Goal: Task Accomplishment & Management: Manage account settings

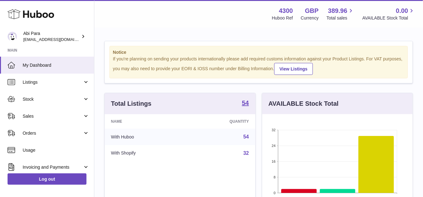
scroll to position [98, 150]
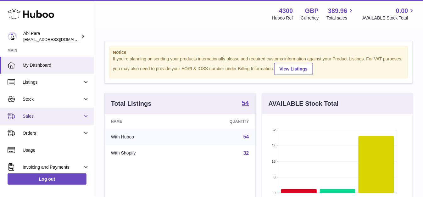
click at [34, 115] on span "Sales" at bounding box center [53, 116] width 60 height 6
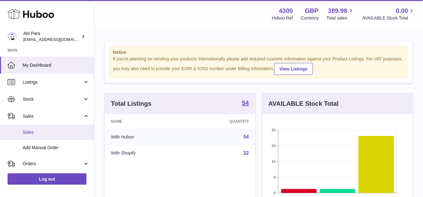
click at [38, 130] on span "Sales" at bounding box center [56, 132] width 67 height 6
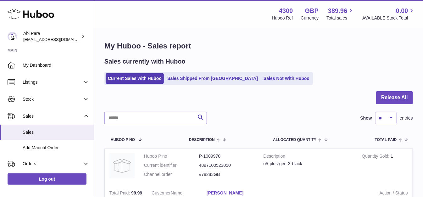
click at [261, 83] on link "Sales Not With Huboo" at bounding box center [286, 78] width 50 height 10
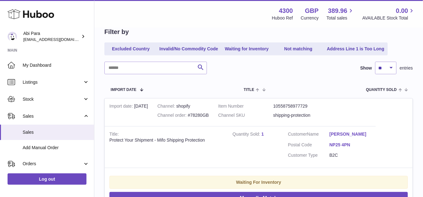
scroll to position [140, 0]
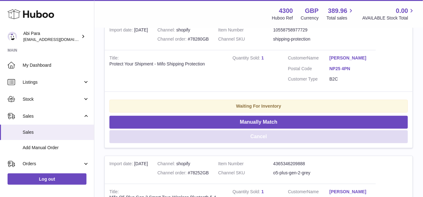
drag, startPoint x: 255, startPoint y: 136, endPoint x: 255, endPoint y: 124, distance: 11.6
click at [254, 136] on button "Cancel" at bounding box center [258, 136] width 298 height 13
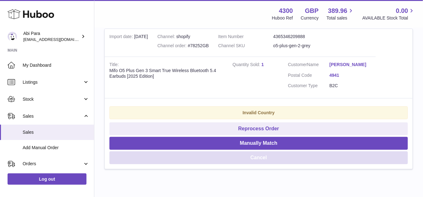
scroll to position [92, 0]
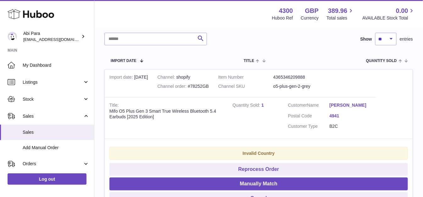
click at [200, 83] on div "Channel order #78252GB" at bounding box center [182, 86] width 51 height 6
copy div "78252GB"
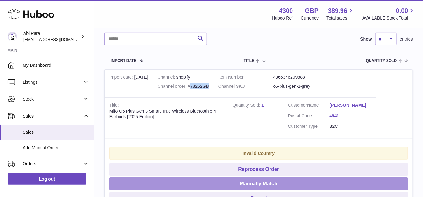
scroll to position [127, 0]
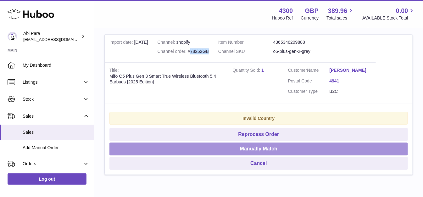
click at [252, 145] on button "Manually Match" at bounding box center [258, 148] width 298 height 13
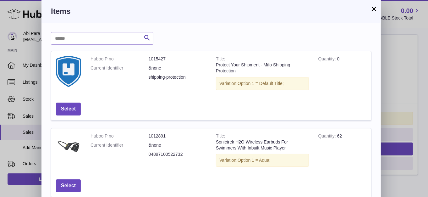
click at [375, 9] on button "×" at bounding box center [374, 9] width 8 height 8
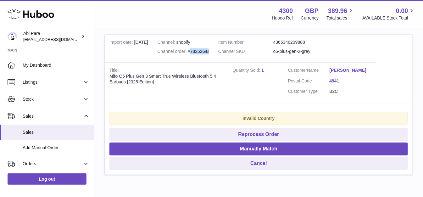
click at [194, 49] on div "Channel order #78252GB" at bounding box center [182, 51] width 51 height 6
click at [196, 50] on div "Channel order #78252GB" at bounding box center [182, 51] width 51 height 6
